Goal: Task Accomplishment & Management: Manage account settings

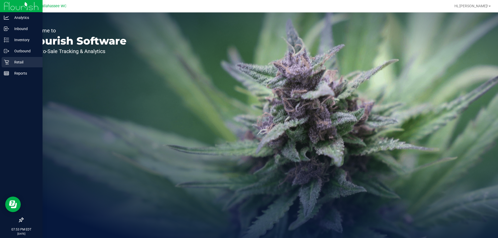
click at [7, 64] on icon at bounding box center [6, 62] width 5 height 5
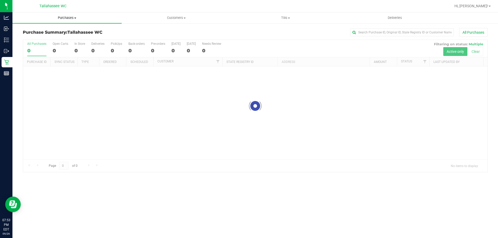
click at [73, 19] on span "Purchases" at bounding box center [66, 18] width 109 height 5
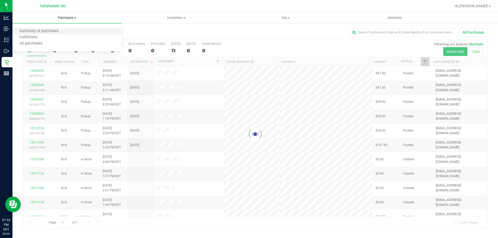
click at [76, 32] on li "Summary of purchases" at bounding box center [66, 31] width 109 height 6
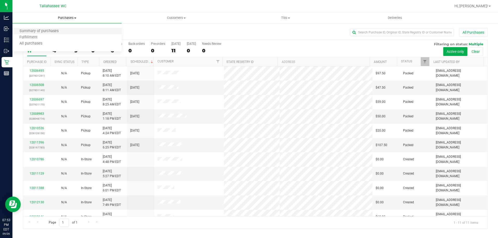
click at [92, 34] on li "Summary of purchases" at bounding box center [66, 31] width 109 height 6
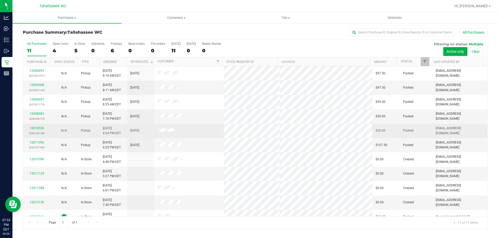
scroll to position [8, 0]
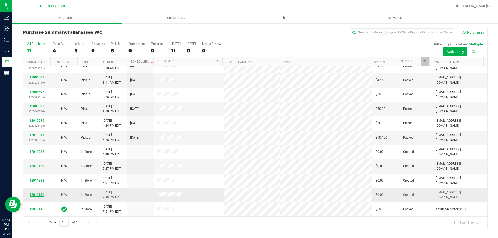
click at [38, 195] on link "12012130" at bounding box center [37, 195] width 15 height 4
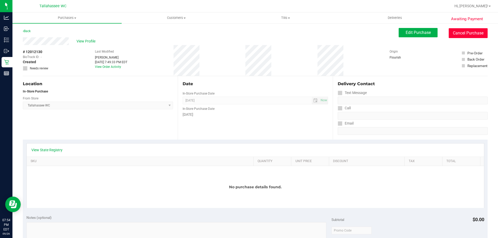
click at [469, 38] on button "Cancel Purchase" at bounding box center [468, 33] width 39 height 10
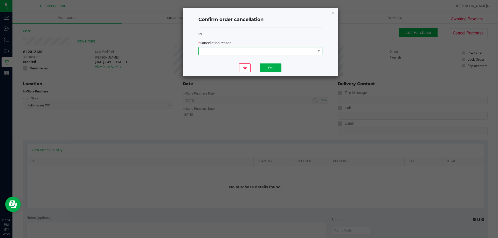
click at [310, 53] on span at bounding box center [257, 50] width 117 height 7
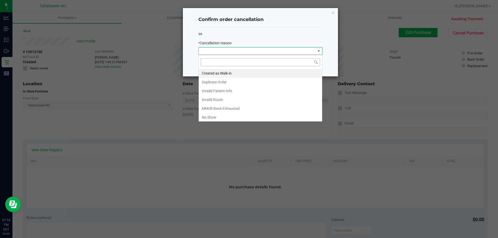
scroll to position [8, 124]
click at [276, 72] on li "Created as Walk-in" at bounding box center [260, 73] width 123 height 9
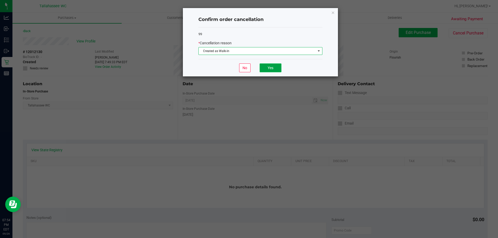
click at [273, 71] on button "Yes" at bounding box center [271, 68] width 22 height 9
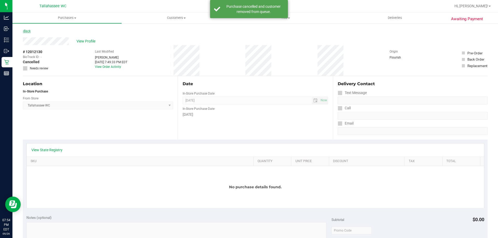
click at [30, 32] on link "Back" at bounding box center [27, 31] width 8 height 4
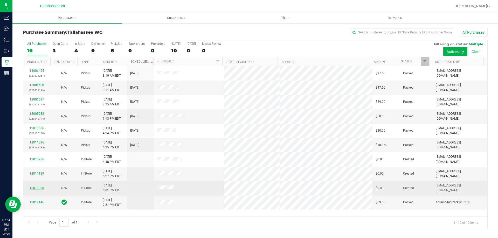
click at [42, 187] on link "12011388" at bounding box center [37, 189] width 15 height 4
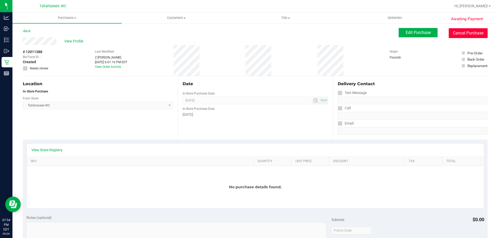
click at [466, 35] on button "Cancel Purchase" at bounding box center [468, 33] width 39 height 10
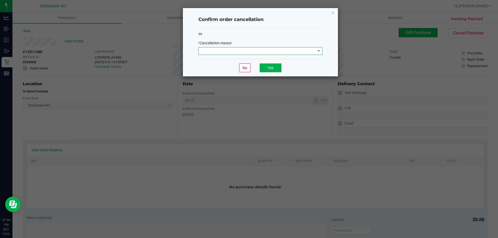
click at [317, 51] on span at bounding box center [319, 51] width 4 height 4
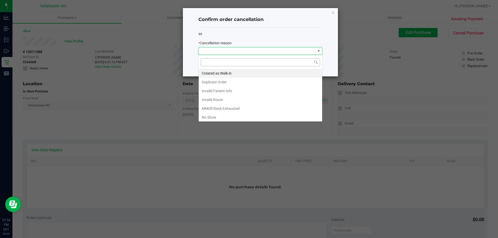
scroll to position [8, 124]
click at [261, 73] on li "Created as Walk-in" at bounding box center [260, 73] width 123 height 9
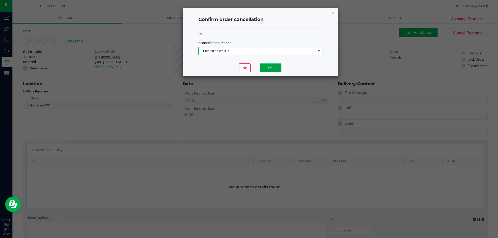
click at [265, 68] on button "Yes" at bounding box center [271, 68] width 22 height 9
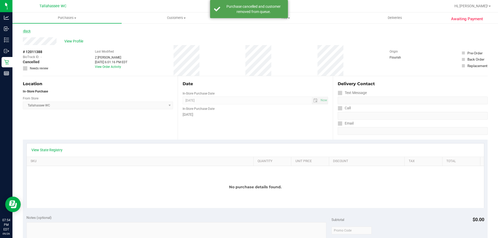
click at [30, 31] on link "Back" at bounding box center [27, 31] width 8 height 4
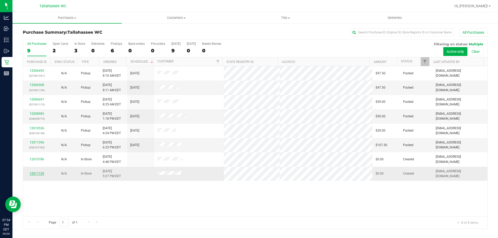
click at [40, 175] on link "12011129" at bounding box center [37, 174] width 15 height 4
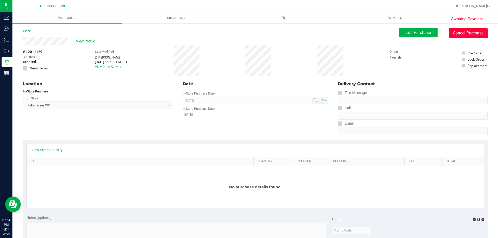
click at [467, 35] on button "Cancel Purchase" at bounding box center [468, 33] width 39 height 10
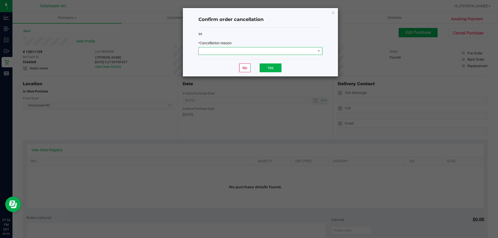
click at [311, 53] on span at bounding box center [257, 50] width 117 height 7
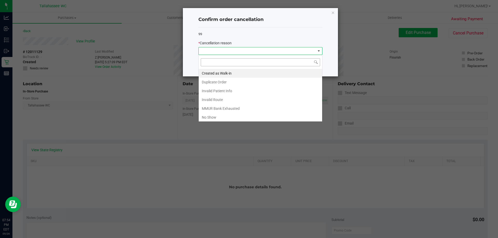
scroll to position [8, 124]
click at [280, 75] on li "Created as Walk-in" at bounding box center [260, 73] width 123 height 9
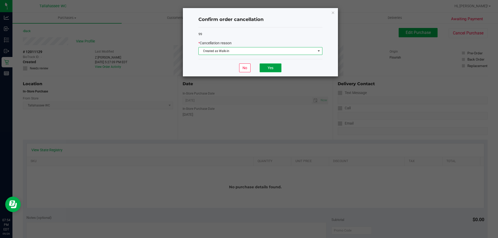
click at [272, 69] on button "Yes" at bounding box center [271, 68] width 22 height 9
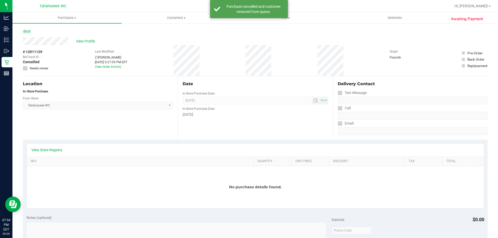
click at [30, 31] on link "Back" at bounding box center [27, 31] width 8 height 4
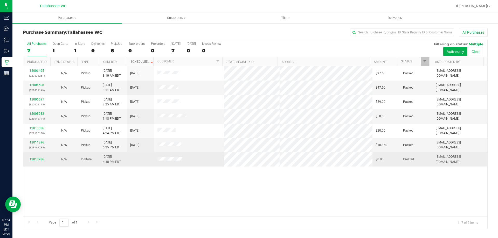
click at [40, 159] on link "12010786" at bounding box center [37, 160] width 15 height 4
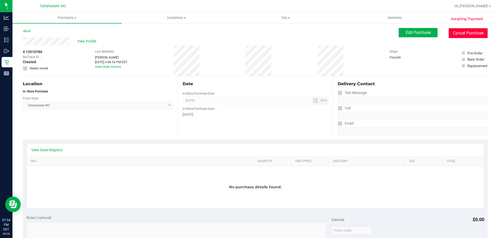
click at [465, 32] on button "Cancel Purchase" at bounding box center [468, 33] width 39 height 10
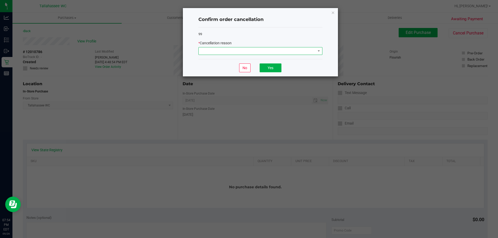
click at [313, 54] on span at bounding box center [257, 50] width 117 height 7
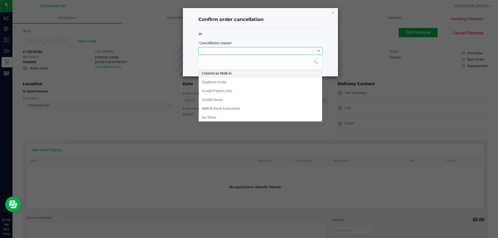
scroll to position [8, 124]
click at [258, 73] on li "Created as Walk-in" at bounding box center [260, 73] width 123 height 9
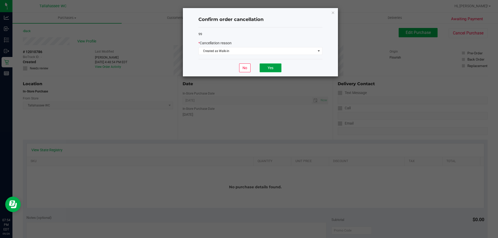
click at [266, 69] on button "Yes" at bounding box center [271, 68] width 22 height 9
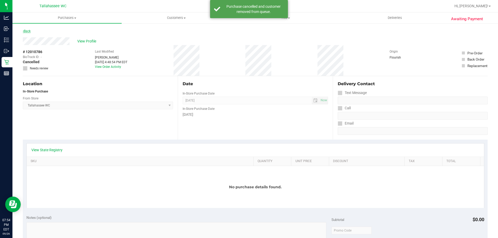
click at [29, 32] on link "Back" at bounding box center [27, 31] width 8 height 4
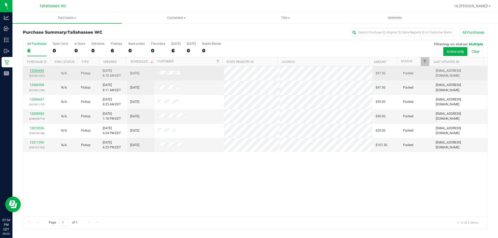
click at [40, 70] on link "12006495" at bounding box center [37, 71] width 15 height 4
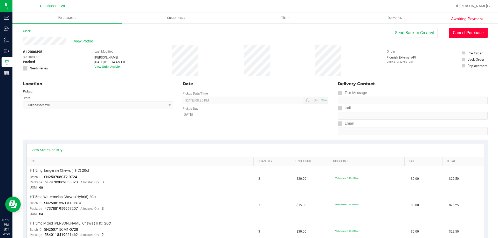
click at [459, 34] on button "Cancel Purchase" at bounding box center [468, 33] width 39 height 10
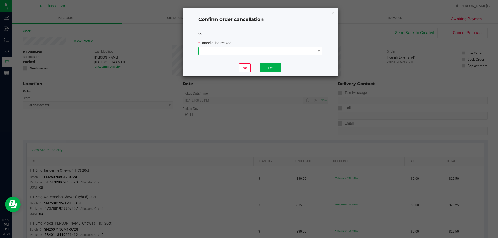
drag, startPoint x: 315, startPoint y: 52, endPoint x: 302, endPoint y: 55, distance: 13.5
click at [315, 52] on span at bounding box center [318, 50] width 6 height 7
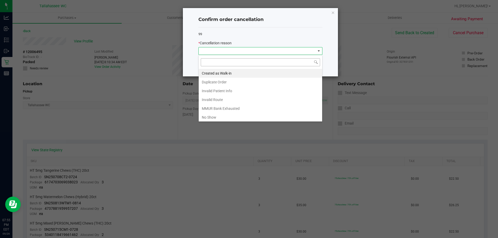
scroll to position [8, 124]
click at [238, 119] on li "No Show" at bounding box center [260, 117] width 123 height 9
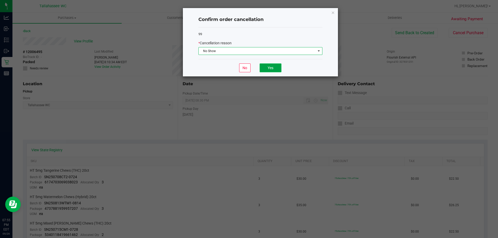
click at [267, 68] on button "Yes" at bounding box center [271, 68] width 22 height 9
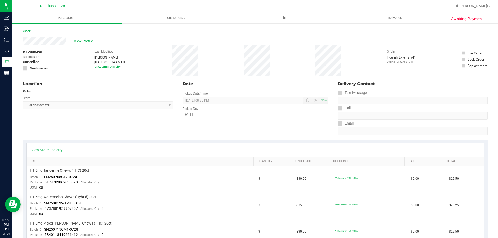
click at [30, 31] on link "Back" at bounding box center [27, 31] width 8 height 4
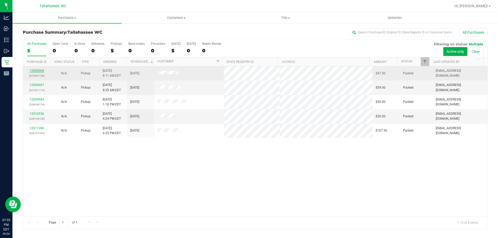
click at [35, 71] on link "12006508" at bounding box center [37, 71] width 15 height 4
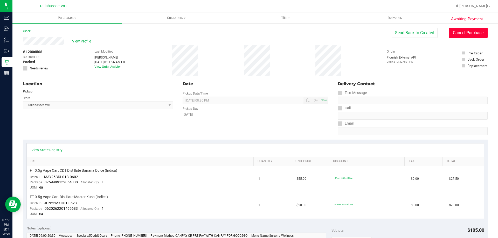
click at [464, 34] on button "Cancel Purchase" at bounding box center [468, 33] width 39 height 10
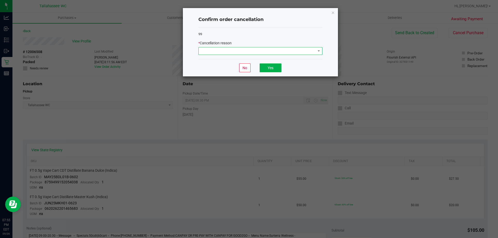
click at [313, 52] on span at bounding box center [257, 50] width 117 height 7
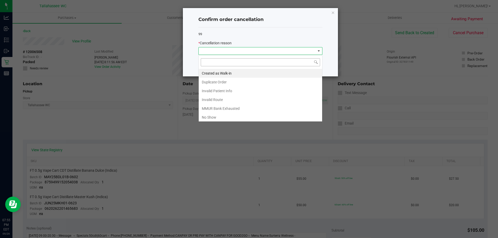
scroll to position [8, 124]
click at [246, 75] on li "Created as Walk-in" at bounding box center [260, 73] width 123 height 9
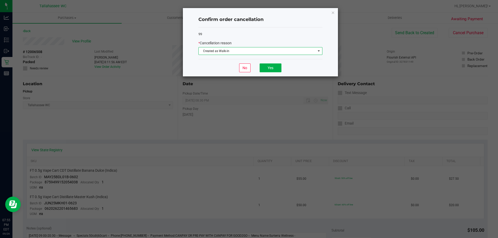
click at [292, 49] on span "Created as Walk-in" at bounding box center [257, 50] width 117 height 7
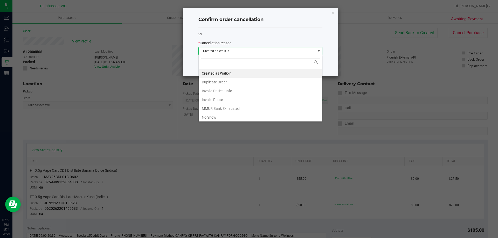
drag, startPoint x: 243, startPoint y: 116, endPoint x: 256, endPoint y: 93, distance: 26.6
click at [243, 116] on li "No Show" at bounding box center [260, 117] width 123 height 9
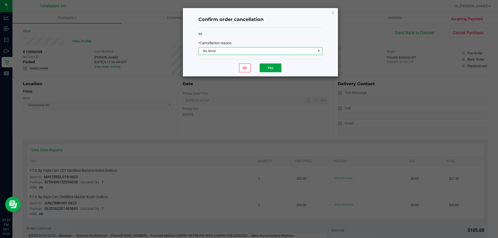
click at [273, 68] on button "Yes" at bounding box center [271, 68] width 22 height 9
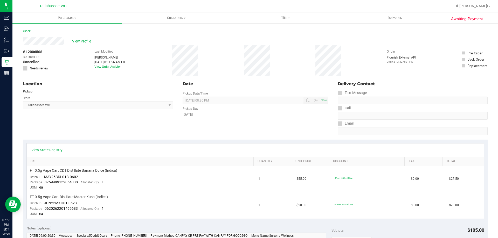
click at [29, 32] on link "Back" at bounding box center [27, 31] width 8 height 4
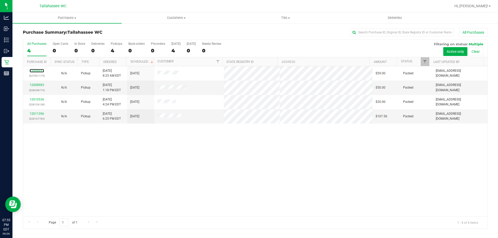
click at [39, 71] on link "12006697" at bounding box center [37, 71] width 15 height 4
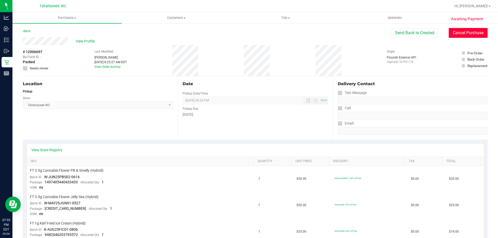
click at [464, 35] on button "Cancel Purchase" at bounding box center [468, 33] width 39 height 10
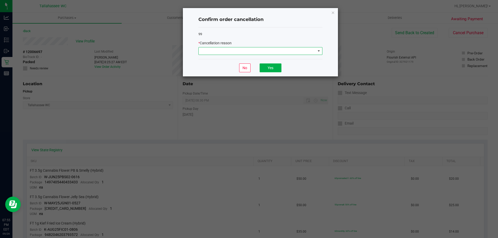
click at [318, 50] on span at bounding box center [319, 51] width 4 height 4
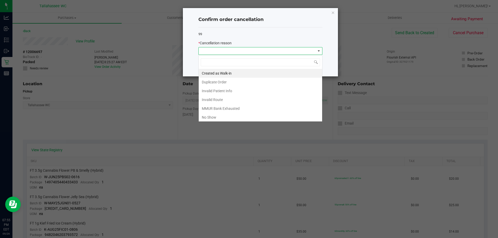
scroll to position [8, 124]
click at [219, 116] on li "No Show" at bounding box center [260, 117] width 123 height 9
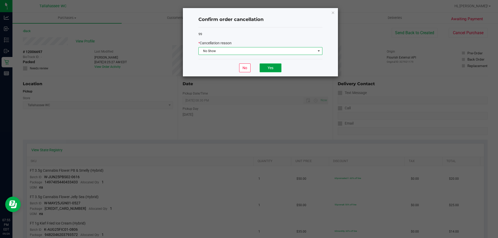
click at [269, 68] on button "Yes" at bounding box center [271, 68] width 22 height 9
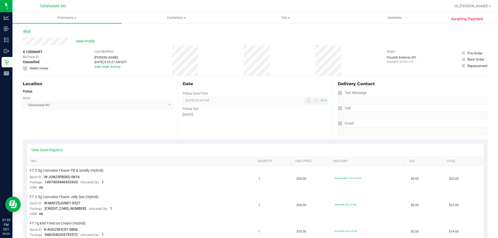
click at [29, 31] on link "Back" at bounding box center [27, 31] width 8 height 4
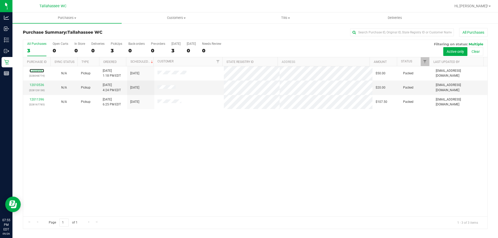
click at [40, 71] on link "12008983" at bounding box center [37, 71] width 15 height 4
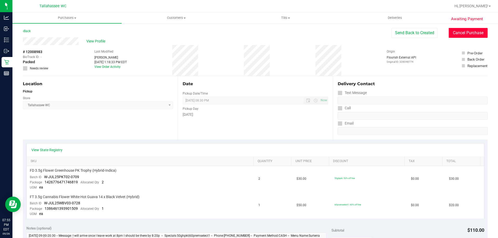
click at [462, 31] on button "Cancel Purchase" at bounding box center [468, 33] width 39 height 10
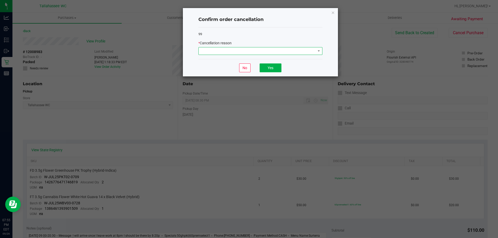
click at [315, 53] on span at bounding box center [257, 50] width 117 height 7
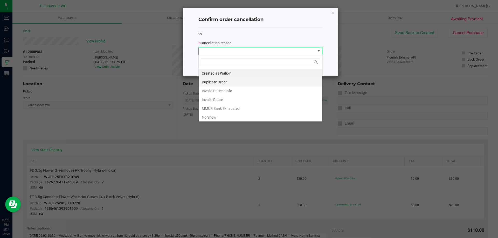
scroll to position [8, 124]
click at [258, 119] on li "No Show" at bounding box center [260, 117] width 123 height 9
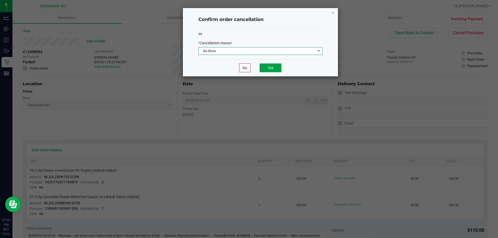
click at [277, 67] on button "Yes" at bounding box center [271, 68] width 22 height 9
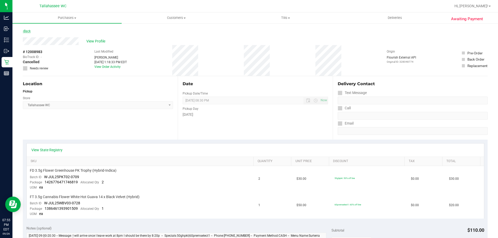
click at [27, 32] on link "Back" at bounding box center [27, 31] width 8 height 4
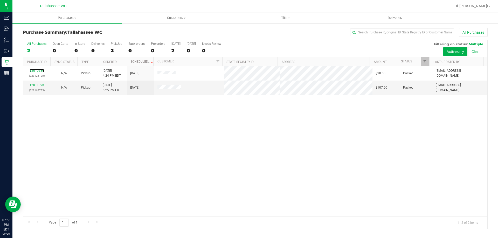
click at [36, 72] on link "12010536" at bounding box center [37, 71] width 15 height 4
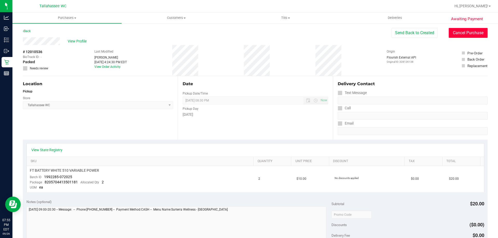
click at [467, 34] on button "Cancel Purchase" at bounding box center [468, 33] width 39 height 10
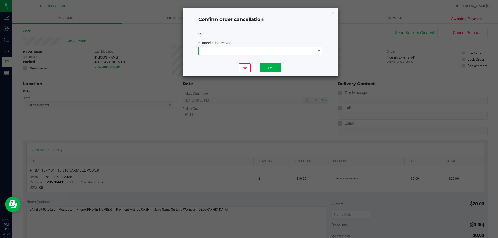
click at [314, 55] on span at bounding box center [260, 51] width 124 height 8
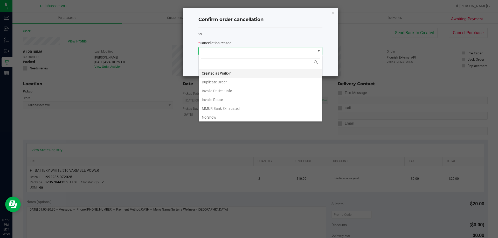
scroll to position [8, 124]
click at [230, 118] on li "No Show" at bounding box center [260, 117] width 123 height 9
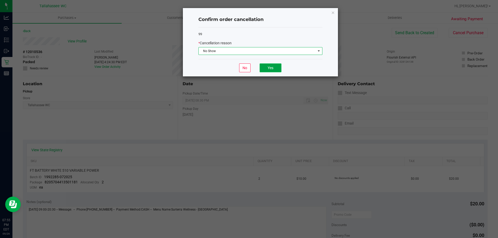
click at [263, 65] on button "Yes" at bounding box center [271, 68] width 22 height 9
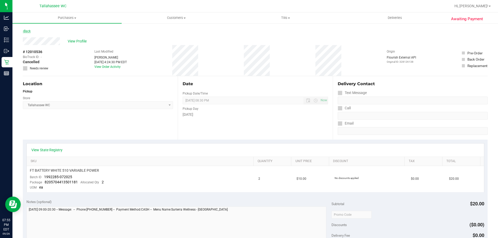
click at [30, 32] on link "Back" at bounding box center [27, 31] width 8 height 4
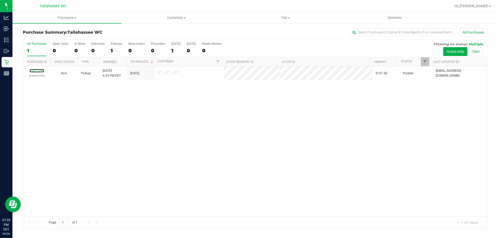
click at [39, 71] on link "12011396" at bounding box center [37, 71] width 15 height 4
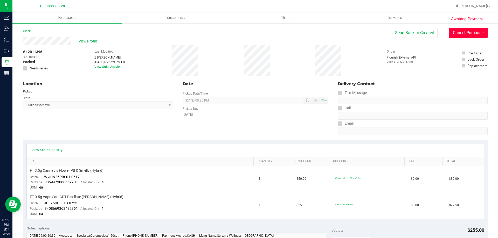
click at [470, 32] on button "Cancel Purchase" at bounding box center [468, 33] width 39 height 10
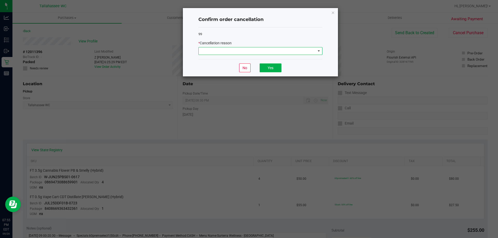
click at [320, 51] on span at bounding box center [319, 51] width 4 height 4
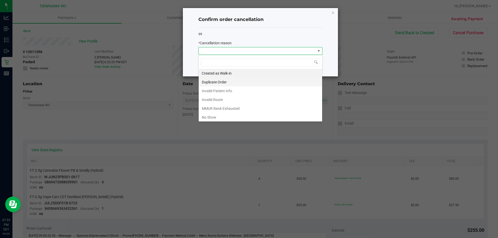
scroll to position [8, 124]
click at [251, 116] on li "No Show" at bounding box center [260, 117] width 123 height 9
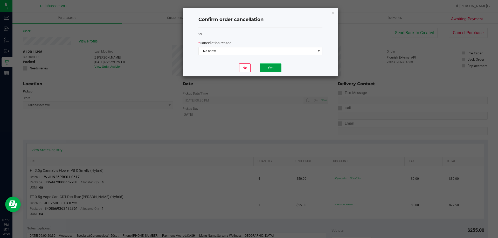
click at [279, 71] on button "Yes" at bounding box center [271, 68] width 22 height 9
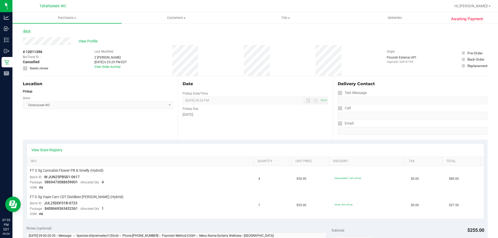
click at [27, 31] on link "Back" at bounding box center [27, 31] width 8 height 4
